Goal: Task Accomplishment & Management: Manage account settings

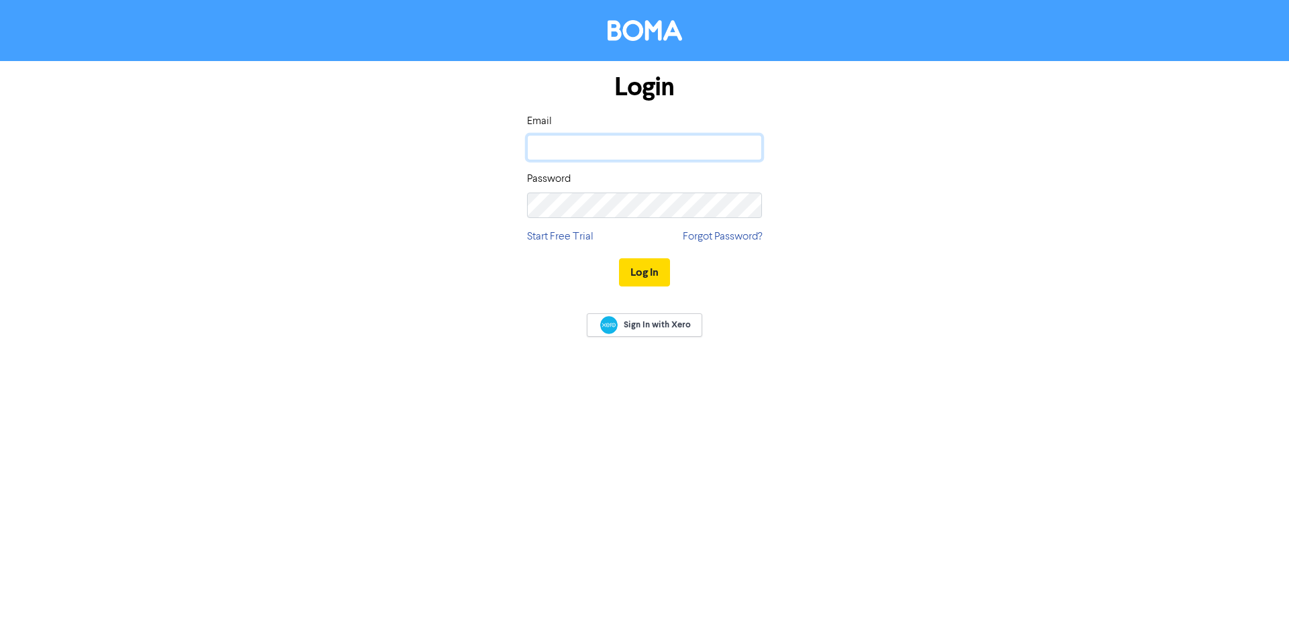
type input "[PERSON_NAME][EMAIL_ADDRESS][PERSON_NAME][DOMAIN_NAME]"
click at [844, 216] on div "Login Email [PERSON_NAME][EMAIL_ADDRESS][PERSON_NAME][DOMAIN_NAME] Password Sta…" at bounding box center [644, 180] width 765 height 239
click at [633, 273] on button "Log In" at bounding box center [644, 272] width 51 height 28
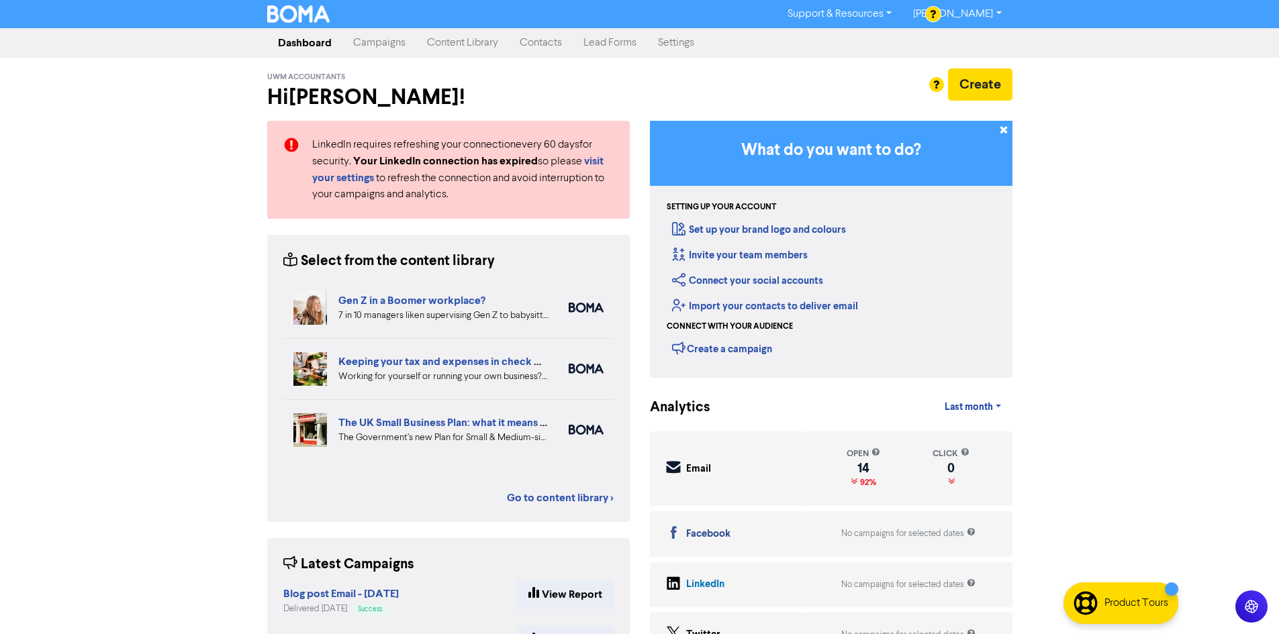
click at [674, 47] on link "Settings" at bounding box center [676, 43] width 58 height 27
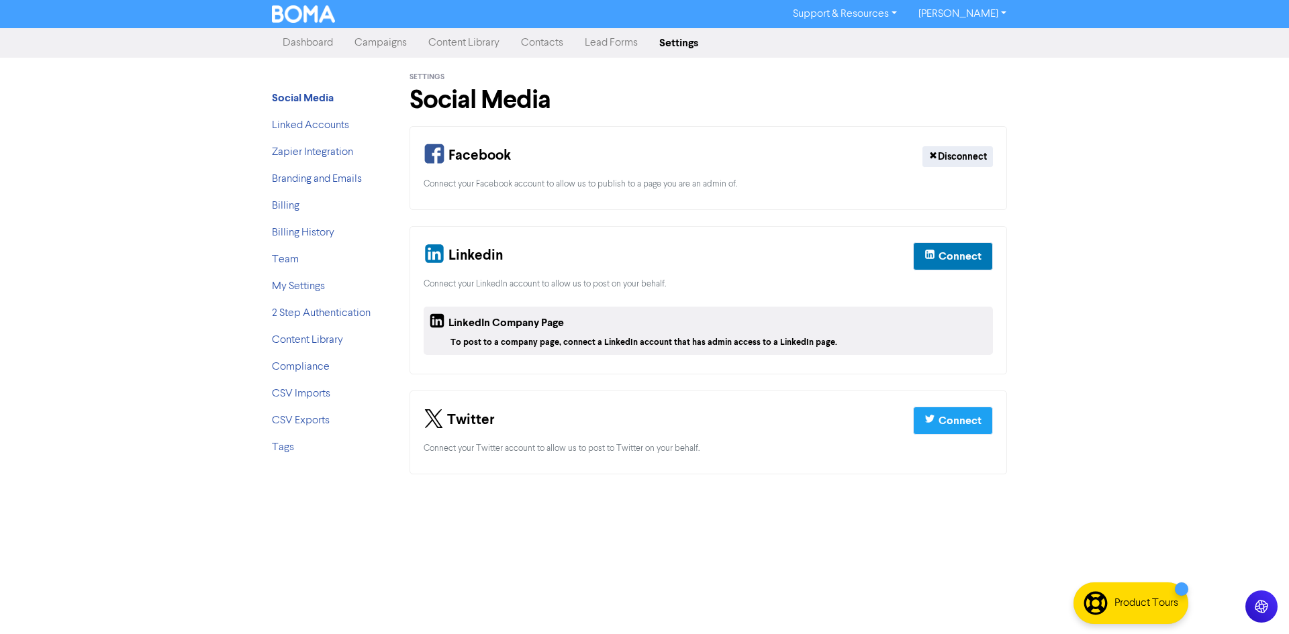
click at [406, 42] on link "Campaigns" at bounding box center [381, 43] width 74 height 27
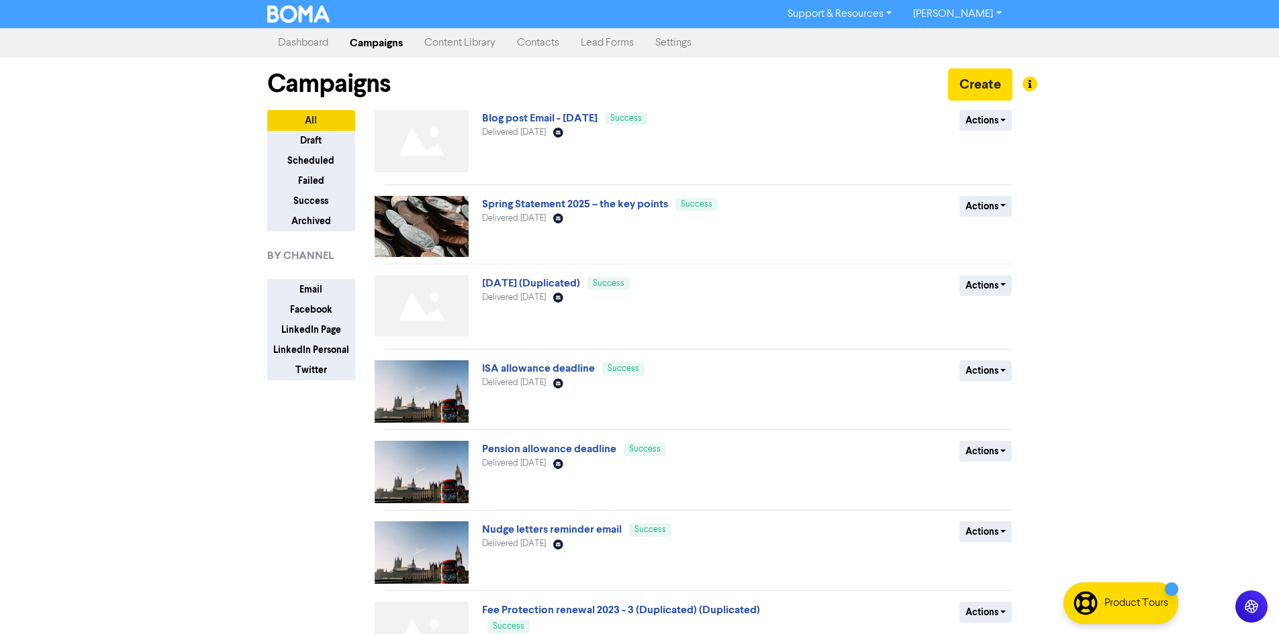
click at [683, 42] on link "Settings" at bounding box center [674, 43] width 58 height 27
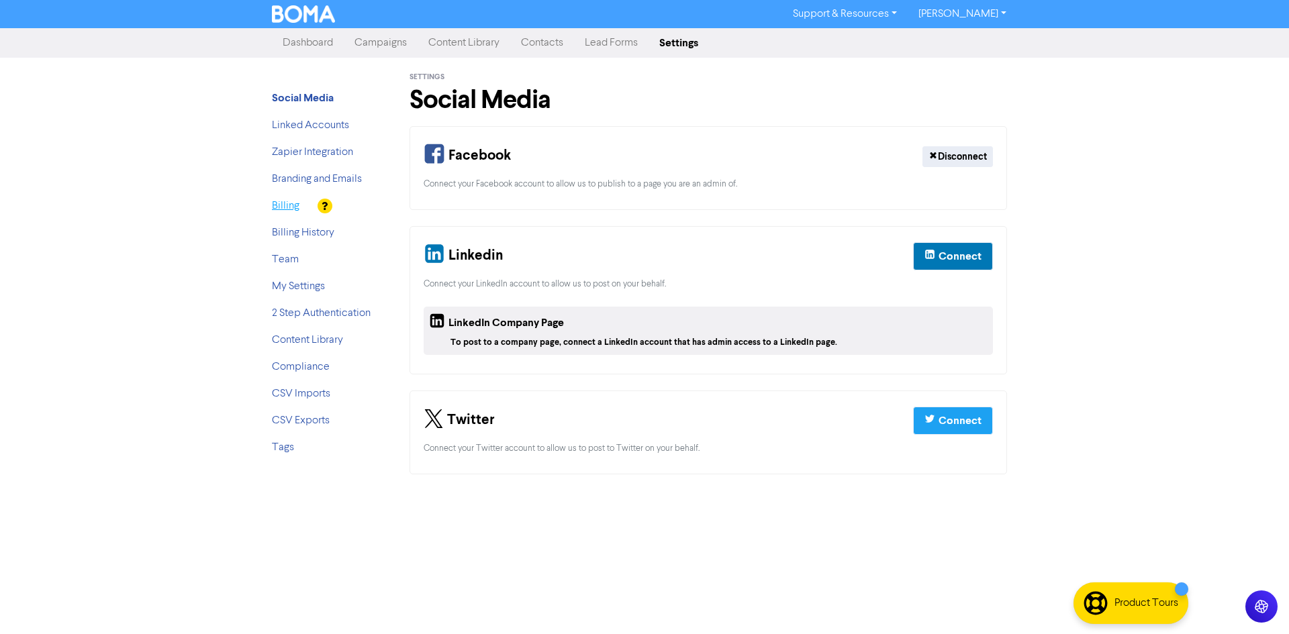
click at [297, 204] on link "Billing" at bounding box center [286, 206] width 28 height 11
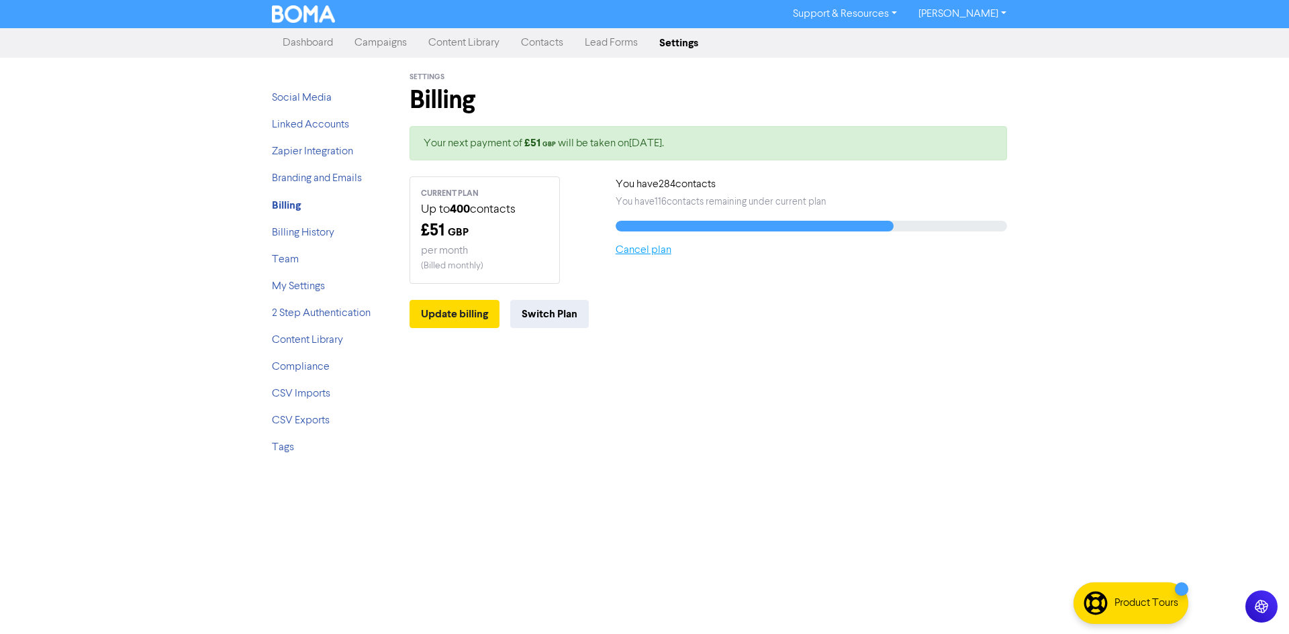
click at [649, 249] on link "Cancel plan" at bounding box center [644, 250] width 56 height 11
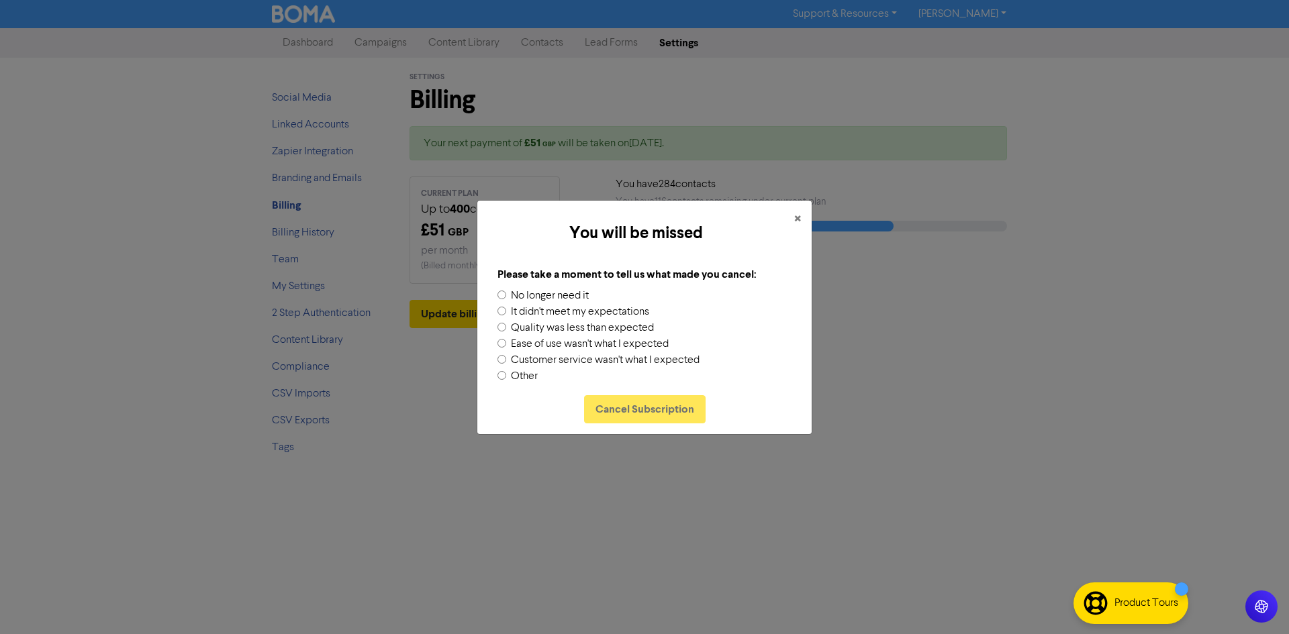
click at [498, 375] on input "Other" at bounding box center [502, 375] width 9 height 9
radio input "true"
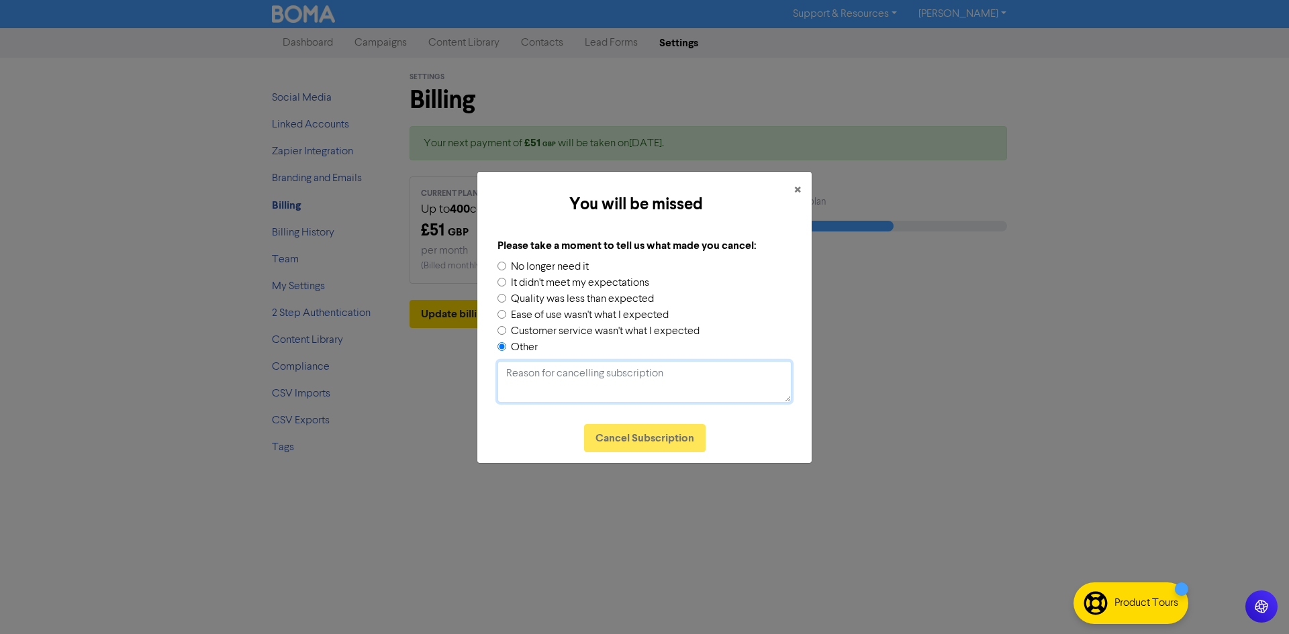
click at [587, 387] on textarea at bounding box center [645, 382] width 294 height 42
paste textarea "We don't need the content and have found a cheaper solution"
type textarea "We don't need the content and have found a cheaper solution."
click at [639, 433] on button "Cancel Subscription" at bounding box center [645, 438] width 122 height 28
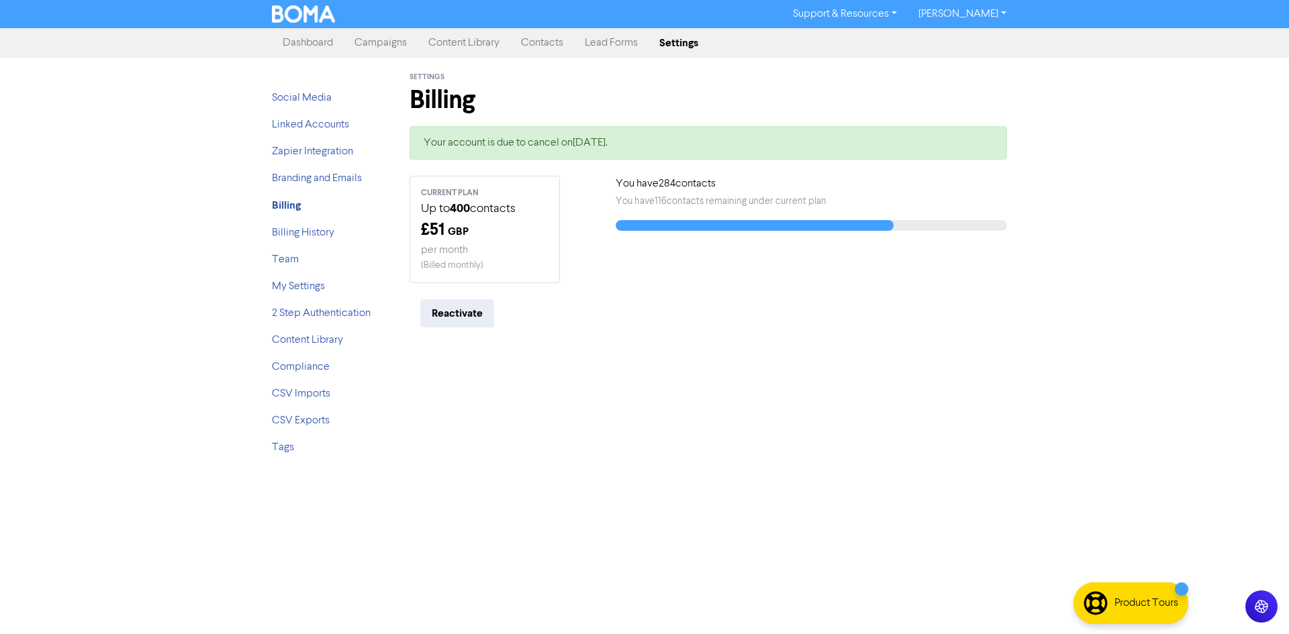
click at [978, 13] on link "[PERSON_NAME]" at bounding box center [962, 13] width 109 height 21
click at [977, 42] on button "Log Out" at bounding box center [961, 40] width 106 height 16
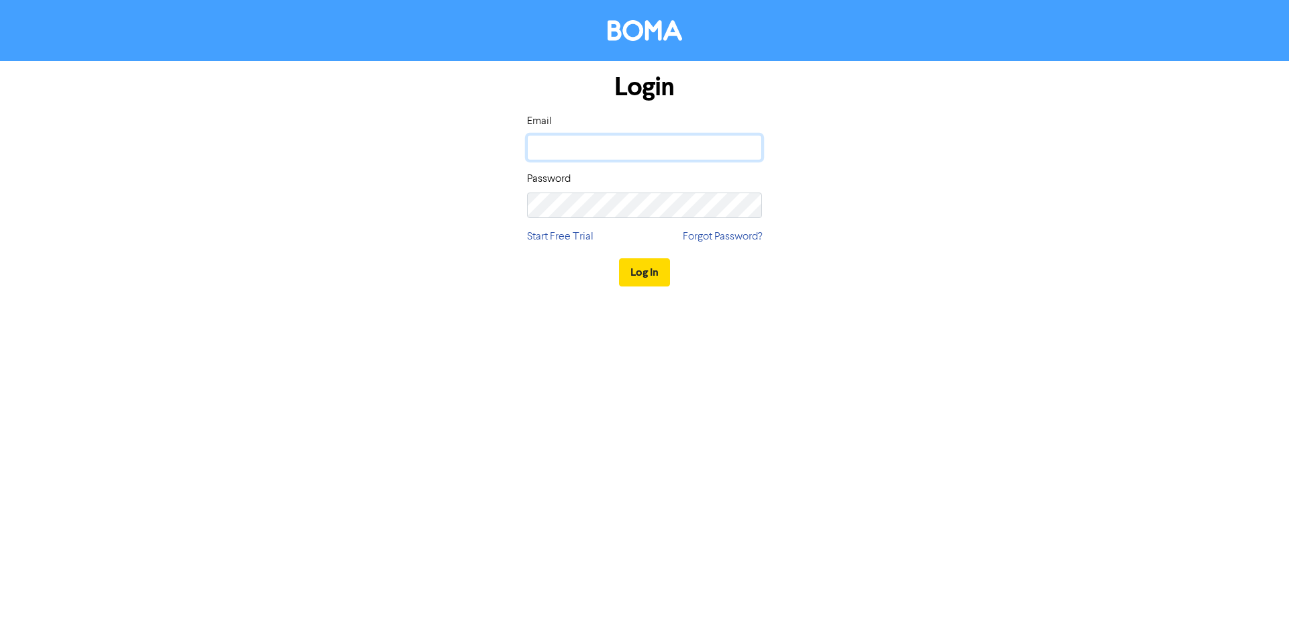
type input "[PERSON_NAME][EMAIL_ADDRESS][PERSON_NAME][DOMAIN_NAME]"
